Goal: Information Seeking & Learning: Check status

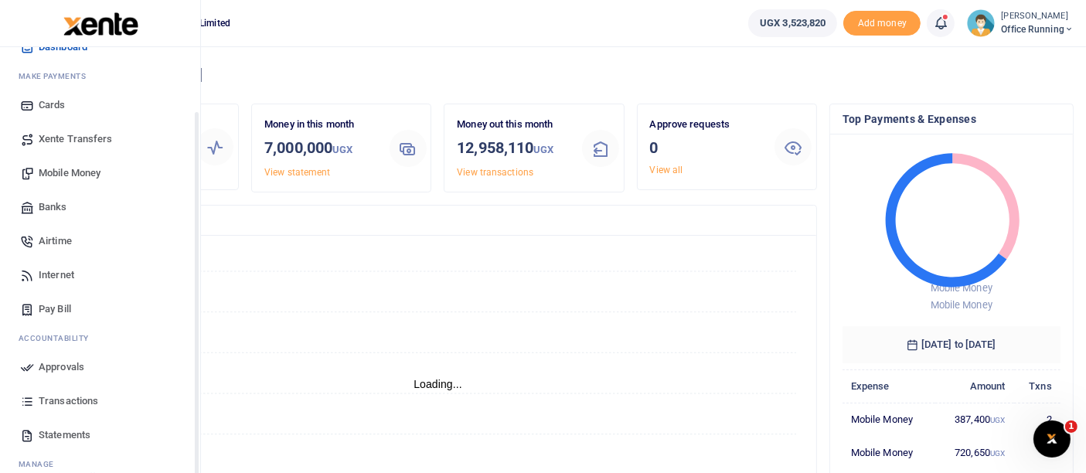
scroll to position [111, 0]
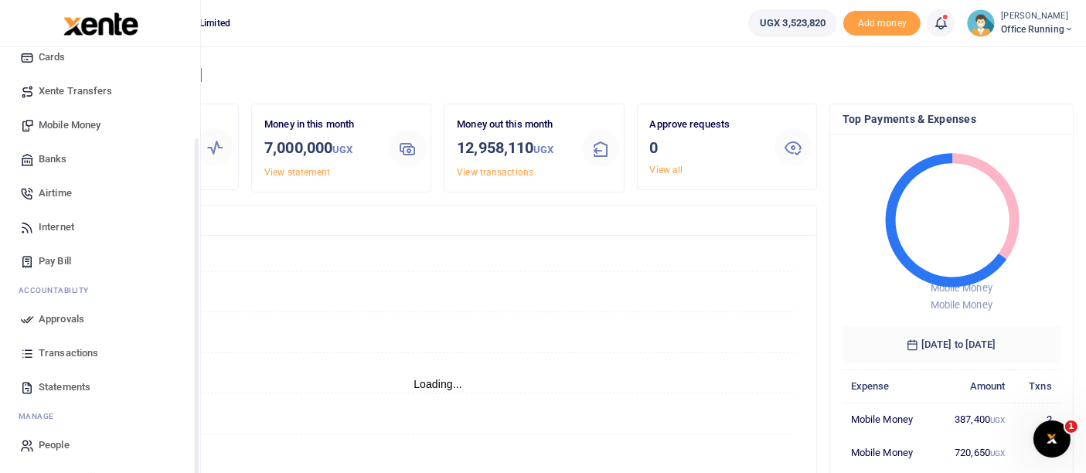
click at [75, 352] on span "Transactions" at bounding box center [69, 353] width 60 height 15
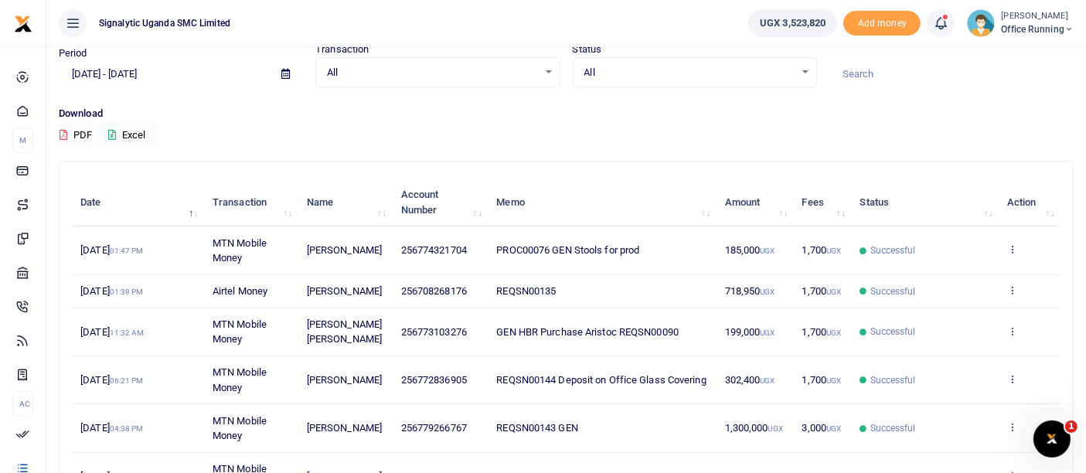
scroll to position [86, 0]
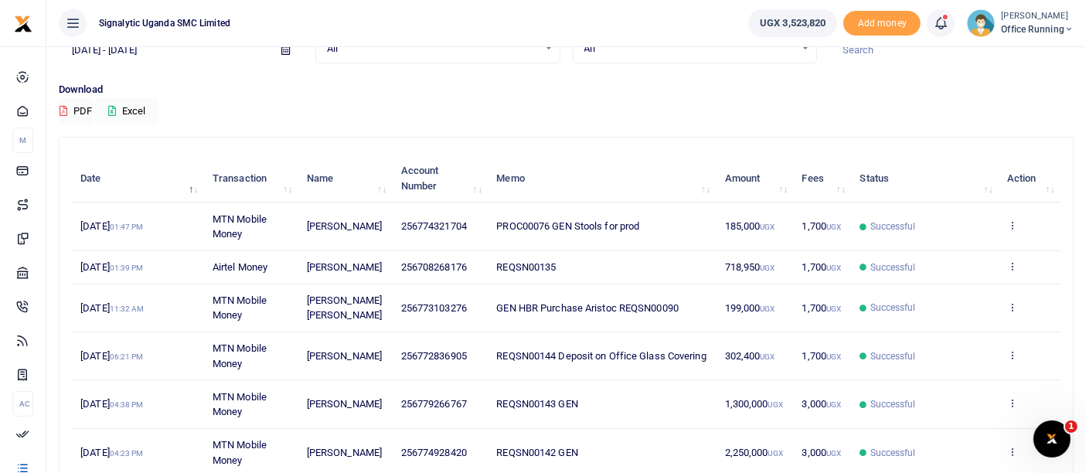
click at [1003, 251] on td "View details Send again" at bounding box center [1030, 267] width 62 height 33
click at [1012, 267] on icon at bounding box center [1012, 266] width 10 height 11
click at [919, 299] on link "View details" at bounding box center [956, 292] width 122 height 22
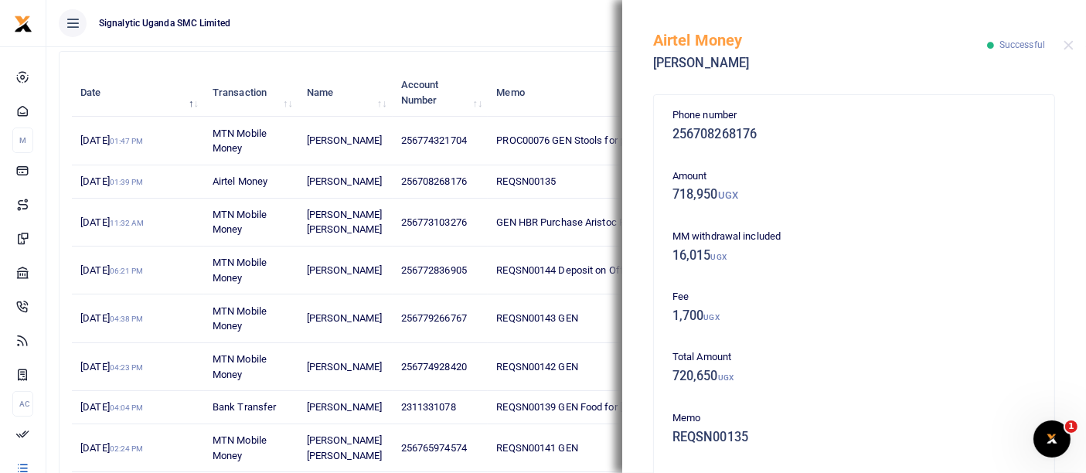
scroll to position [0, 0]
click at [589, 73] on th "Memo" at bounding box center [602, 93] width 228 height 48
click at [1068, 45] on button "Close" at bounding box center [1069, 45] width 10 height 10
